Goal: Task Accomplishment & Management: Use online tool/utility

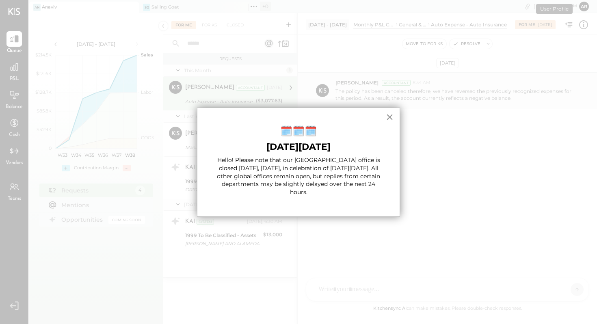
click at [391, 117] on button "×" at bounding box center [390, 116] width 8 height 13
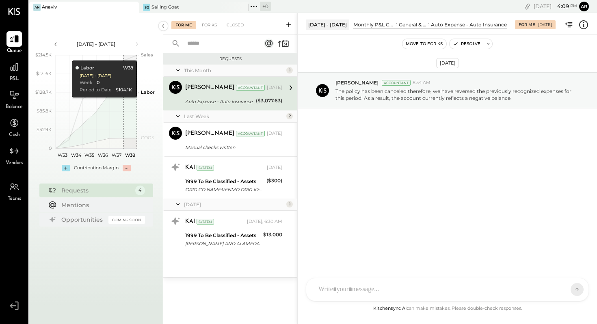
click at [289, 24] on icon at bounding box center [289, 25] width 8 height 8
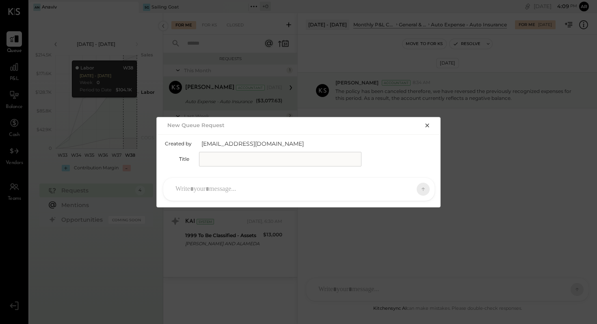
click at [243, 162] on input "text" at bounding box center [280, 159] width 162 height 15
type input "**********"
click at [248, 191] on div at bounding box center [291, 189] width 240 height 18
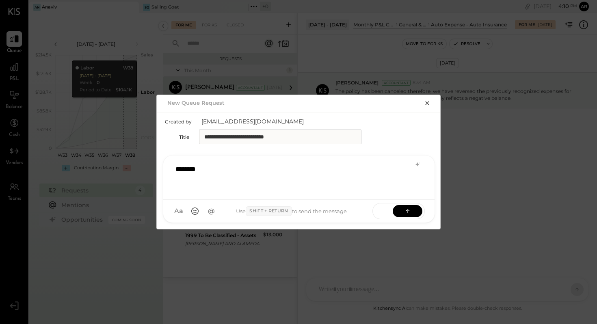
click at [255, 175] on div "********" at bounding box center [298, 176] width 255 height 32
click at [406, 214] on icon at bounding box center [408, 211] width 8 height 8
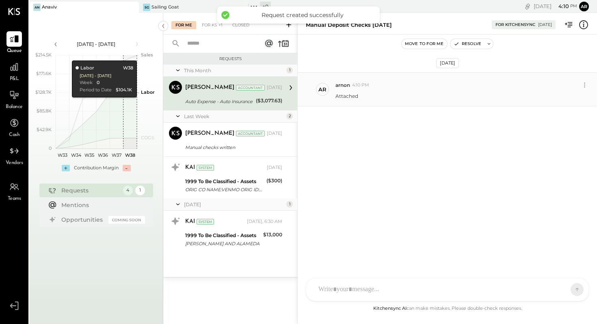
click at [380, 91] on div "Attached" at bounding box center [462, 95] width 255 height 9
click at [361, 289] on div "TM [PERSON_NAME] JS [PERSON_NAME] SN [PERSON_NAME] A arnon Use Shift + Return t…" at bounding box center [447, 290] width 283 height 24
click at [338, 291] on icon at bounding box center [338, 290] width 4 height 6
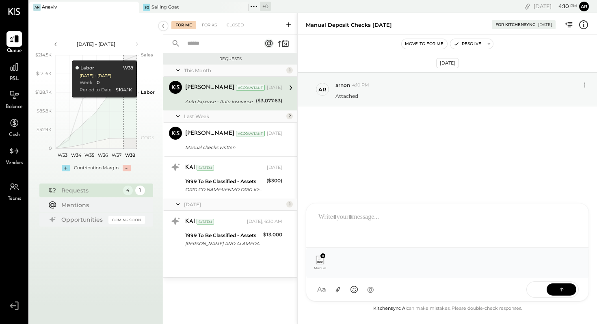
click at [563, 289] on icon at bounding box center [562, 289] width 4 height 2
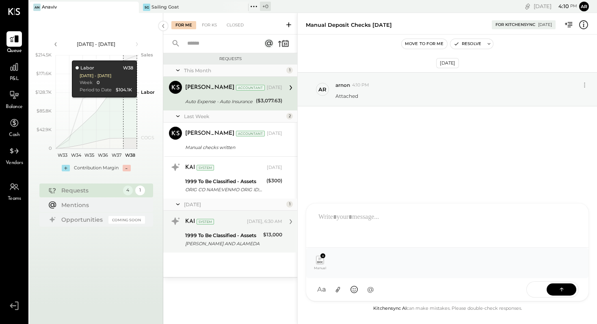
click at [292, 221] on icon at bounding box center [290, 221] width 11 height 11
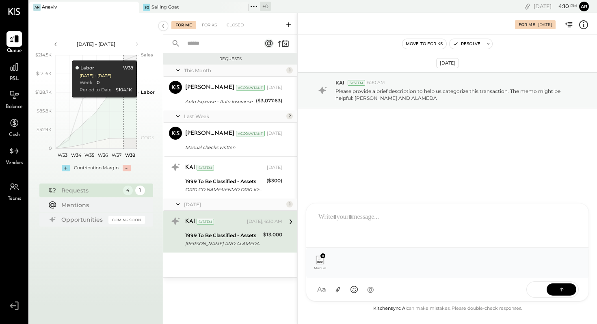
click at [354, 219] on div at bounding box center [447, 224] width 266 height 32
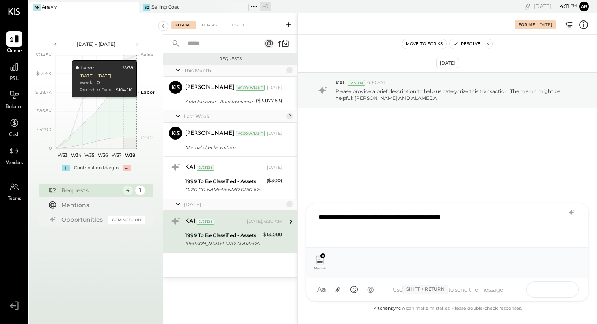
click at [561, 291] on icon at bounding box center [561, 289] width 8 height 8
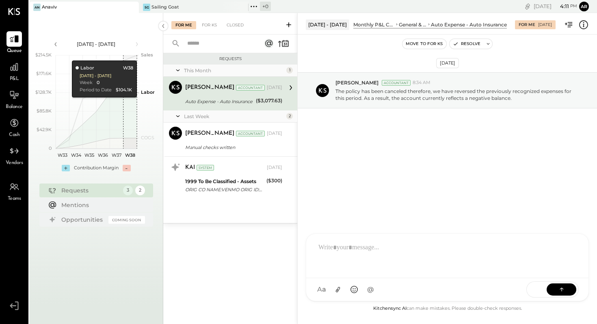
click at [290, 88] on icon at bounding box center [290, 87] width 11 height 11
click at [369, 287] on div at bounding box center [447, 289] width 282 height 23
click at [564, 285] on icon at bounding box center [561, 289] width 8 height 8
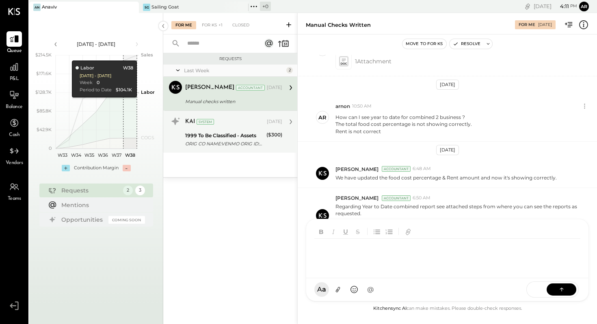
click at [278, 146] on div "($300)" at bounding box center [274, 140] width 16 height 18
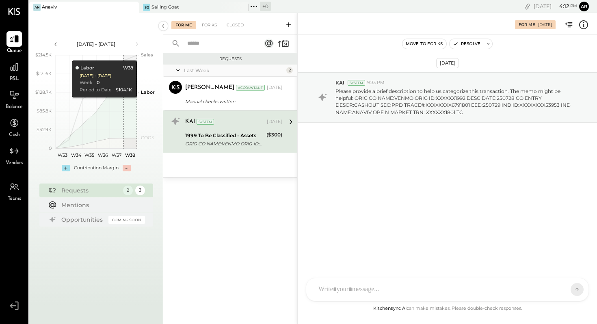
click at [401, 286] on div at bounding box center [447, 289] width 282 height 23
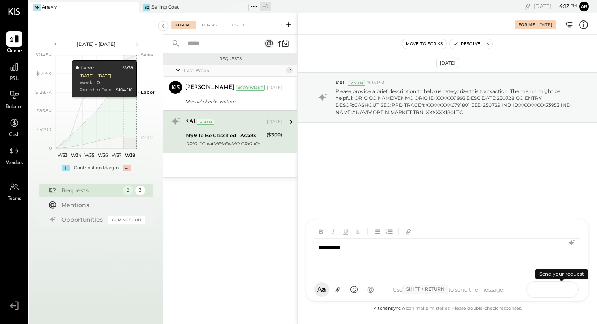
click at [567, 289] on button at bounding box center [562, 289] width 30 height 12
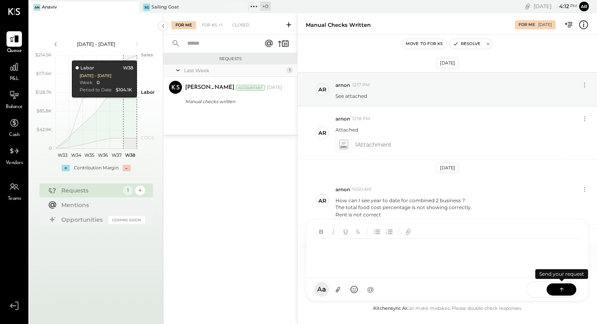
scroll to position [83, 0]
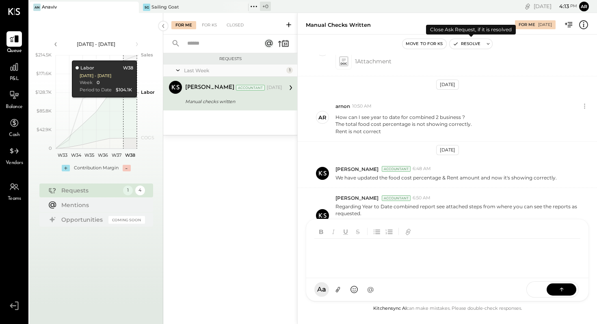
click at [473, 44] on button "Resolve" at bounding box center [466, 44] width 34 height 10
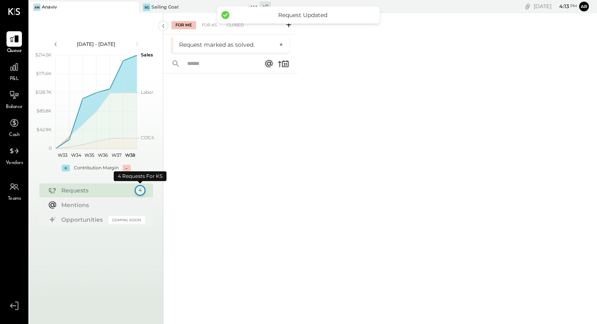
click at [142, 189] on div "4" at bounding box center [139, 190] width 11 height 11
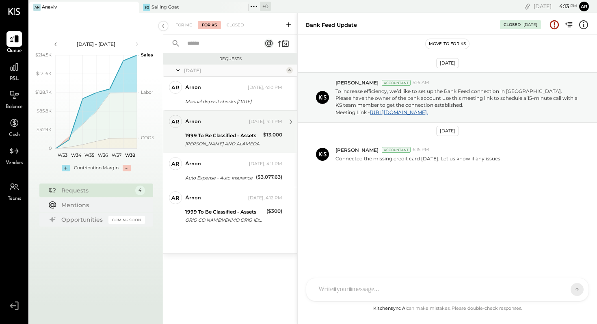
click at [230, 127] on div "arnon [DATE], 4:11 PM" at bounding box center [233, 121] width 97 height 11
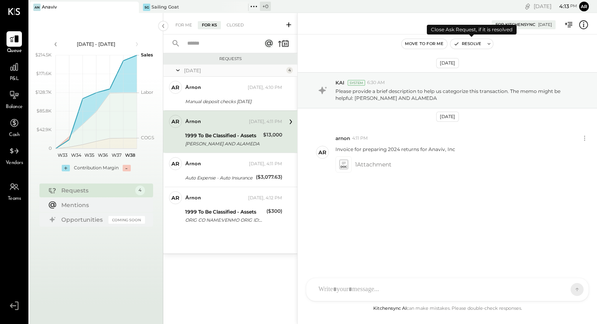
click at [472, 43] on button "Resolve" at bounding box center [467, 44] width 34 height 10
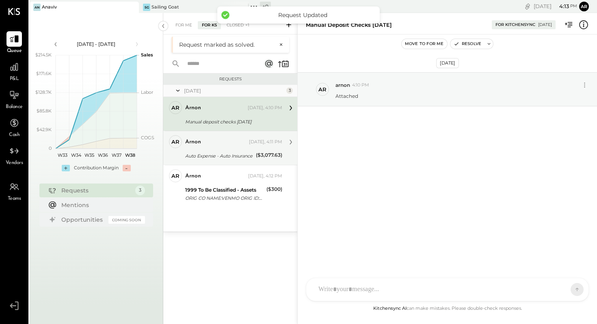
click at [237, 151] on div "arnon [DATE], 4:11 PM Auto Expense - Auto Insurance ($3,077.63) Do you have the…" at bounding box center [233, 148] width 97 height 26
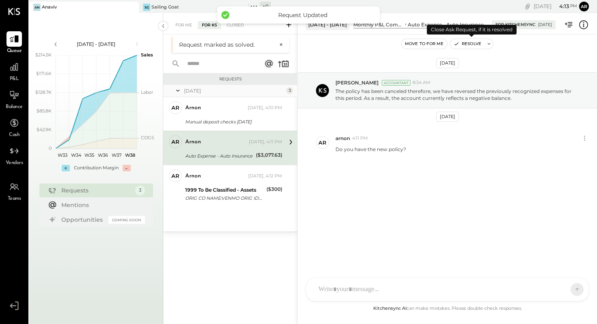
click at [475, 42] on button "Resolve" at bounding box center [467, 44] width 34 height 10
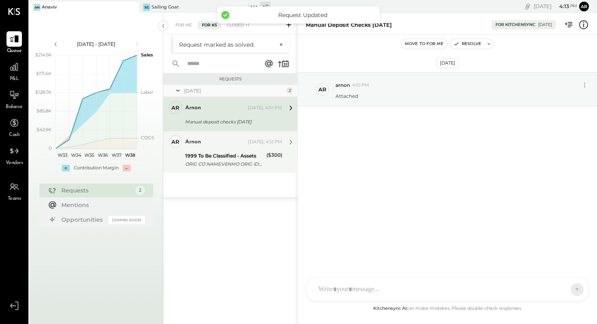
click at [229, 162] on div "ORIG CO NAME:VENMO ORIG ID:XXXXXX1992 DESC DATE:250728 CO ENTRY DESCR:CASHOUT S…" at bounding box center [224, 164] width 79 height 8
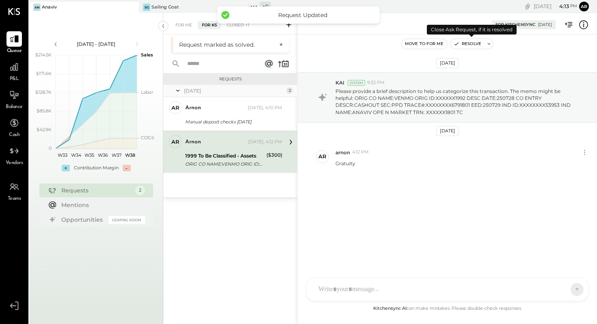
click at [466, 45] on button "Resolve" at bounding box center [467, 44] width 34 height 10
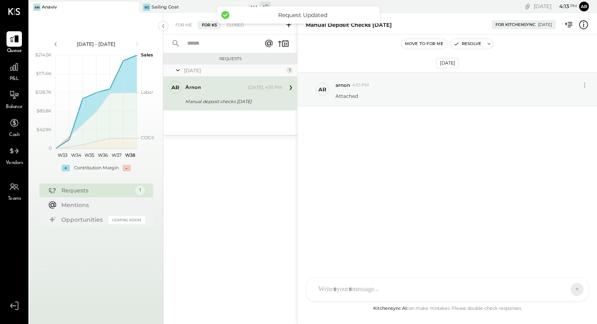
click at [218, 112] on div "[DATE] 1 ar arnon Owner arnon [DATE], 4:10 PM Manual deposit checks [DATE] Atta…" at bounding box center [230, 100] width 134 height 70
click at [204, 6] on div "SG Sailing Goat" at bounding box center [187, 7] width 97 height 7
